Goal: Check status

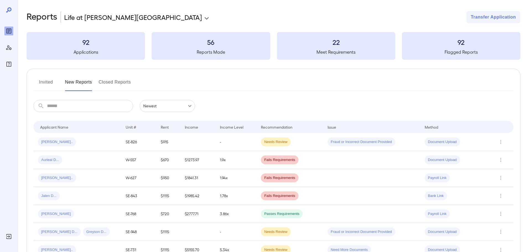
scroll to position [194, 0]
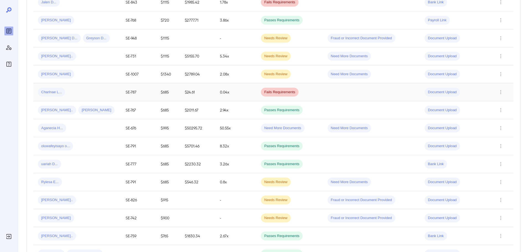
click at [71, 90] on div "Charlnae L..." at bounding box center [77, 92] width 79 height 9
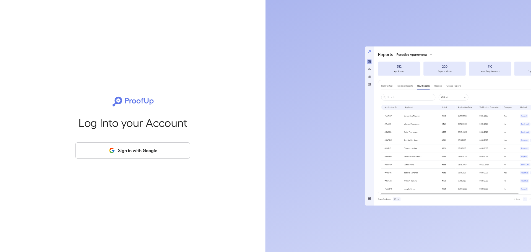
click at [144, 150] on button "Sign in with Google" at bounding box center [132, 151] width 115 height 16
